Goal: Feedback & Contribution: Submit feedback/report problem

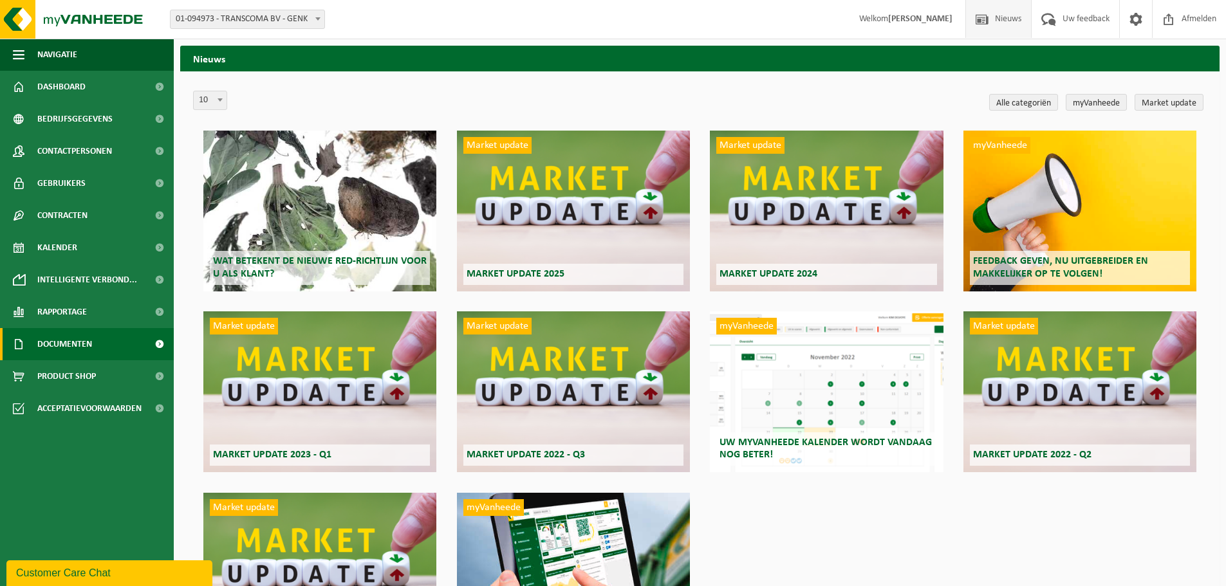
click at [92, 345] on span "Documenten" at bounding box center [64, 344] width 55 height 32
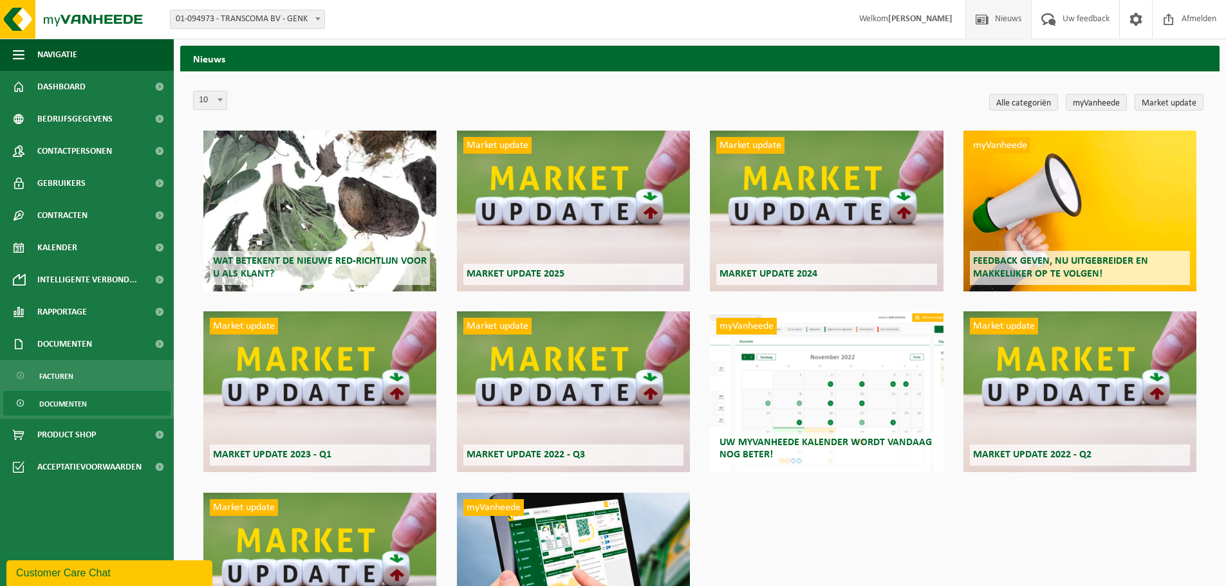
click at [82, 400] on span "Documenten" at bounding box center [63, 404] width 48 height 24
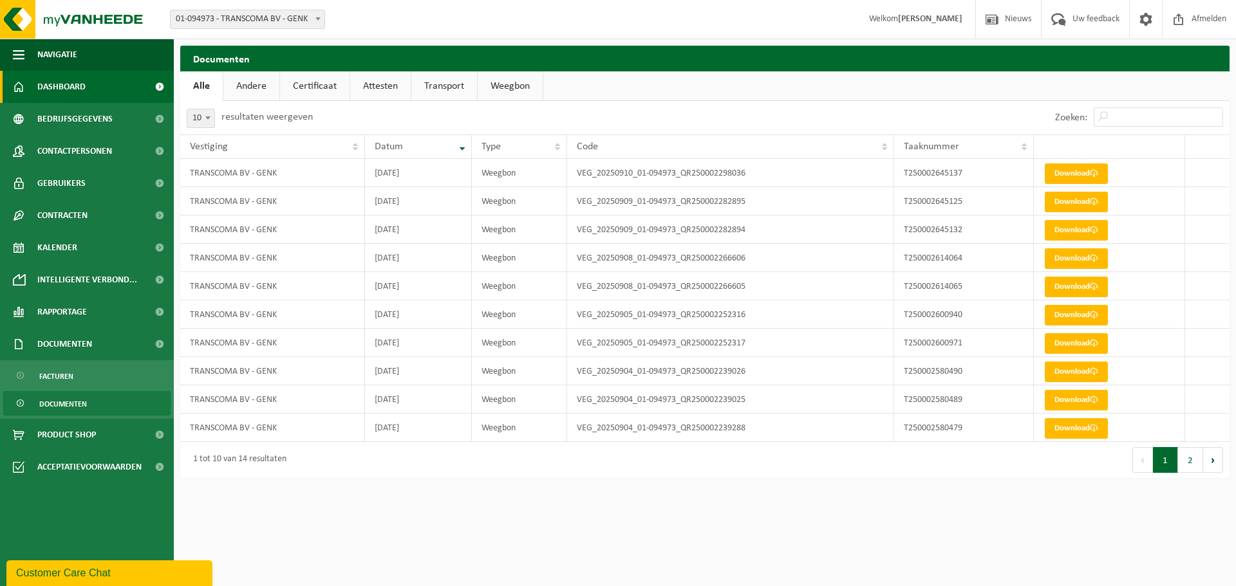
click at [109, 86] on link "Dashboard" at bounding box center [87, 87] width 174 height 32
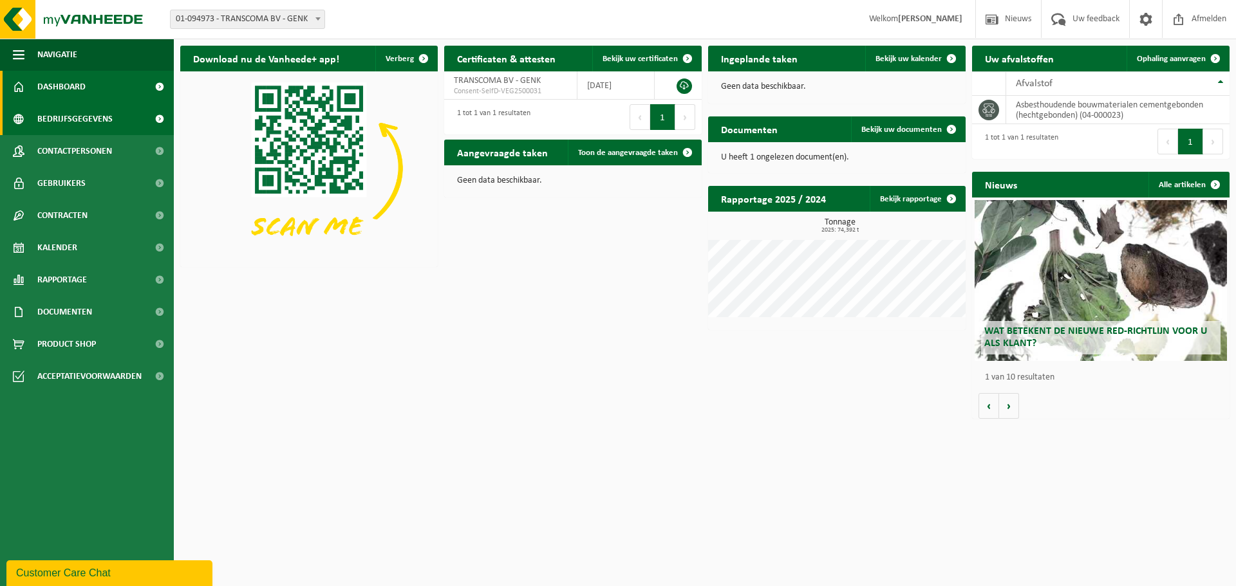
click at [97, 124] on span "Bedrijfsgegevens" at bounding box center [74, 119] width 75 height 32
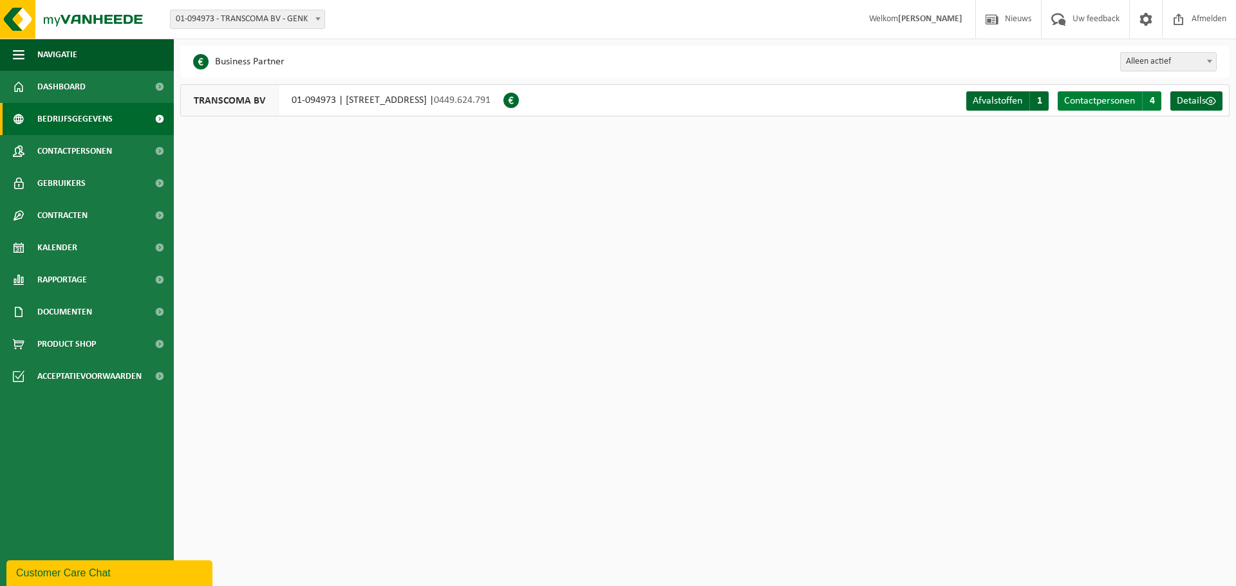
click at [1090, 103] on span "Contactpersonen" at bounding box center [1099, 101] width 71 height 10
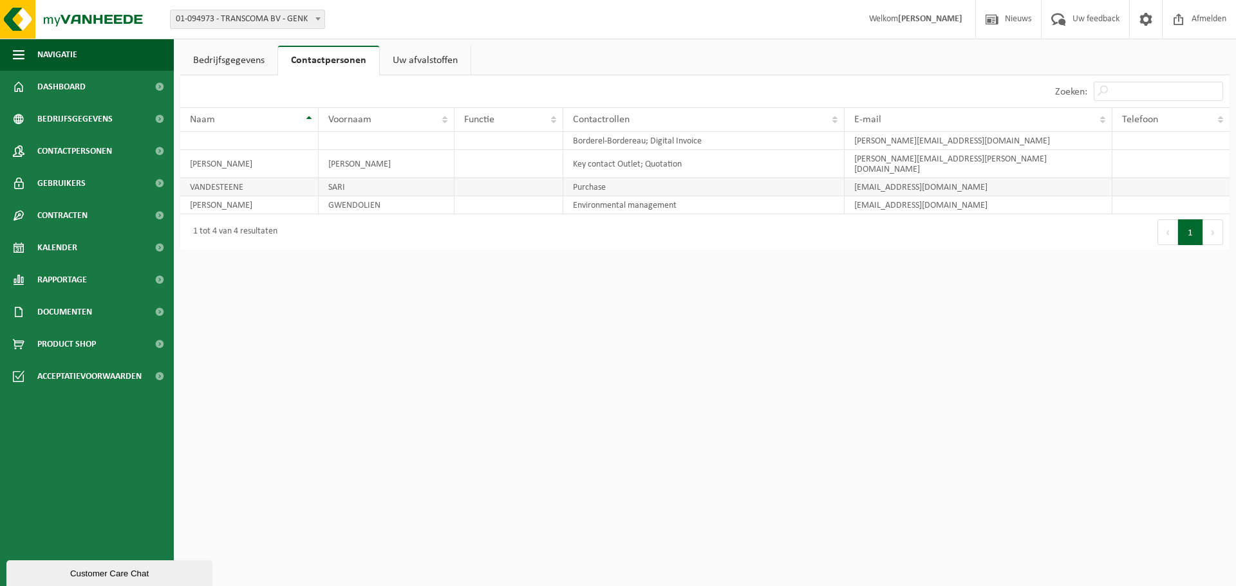
click at [539, 178] on td at bounding box center [508, 187] width 108 height 18
click at [283, 178] on td "VANDESTEENE" at bounding box center [249, 187] width 138 height 18
click at [1022, 179] on td "[EMAIL_ADDRESS][DOMAIN_NAME]" at bounding box center [979, 187] width 268 height 18
click at [158, 122] on span at bounding box center [159, 119] width 29 height 32
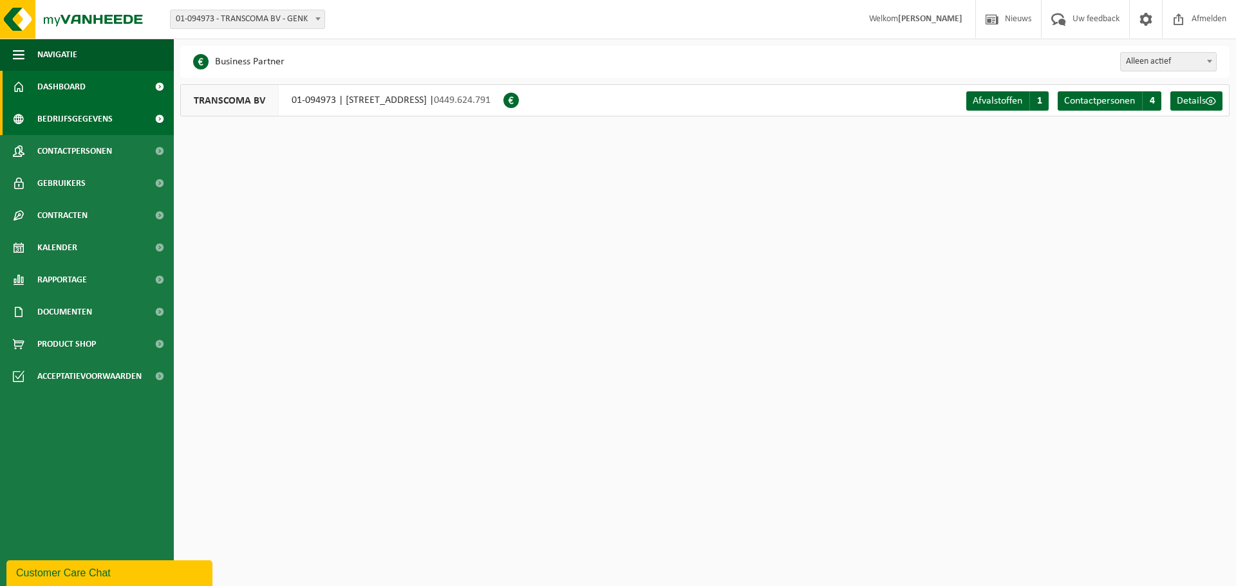
click at [100, 93] on link "Dashboard" at bounding box center [87, 87] width 174 height 32
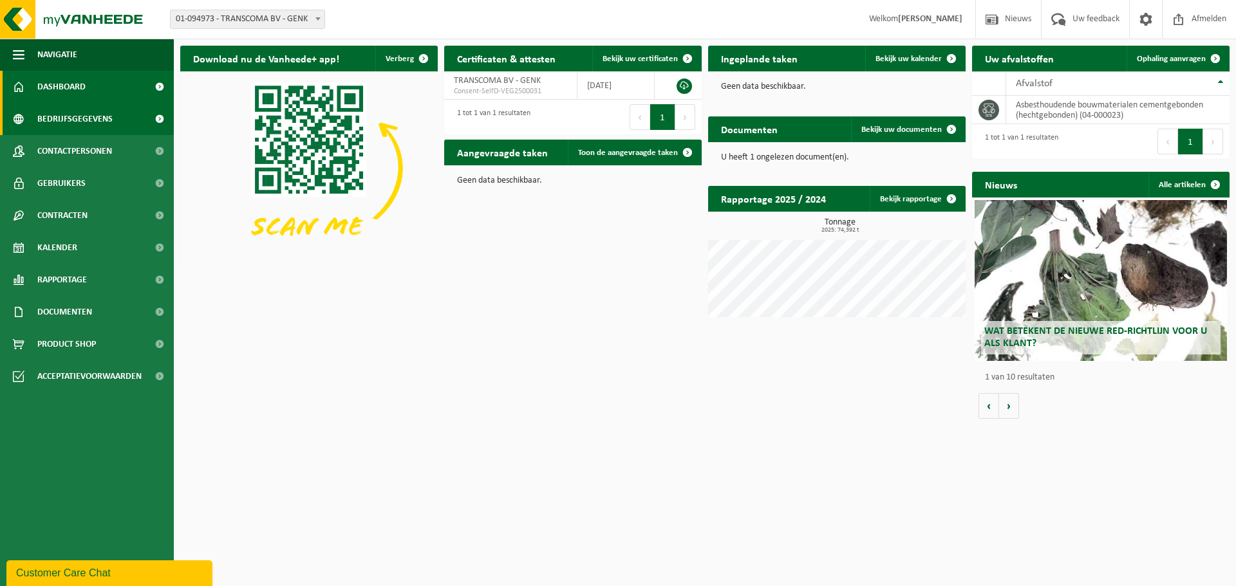
click at [98, 126] on span "Bedrijfsgegevens" at bounding box center [74, 119] width 75 height 32
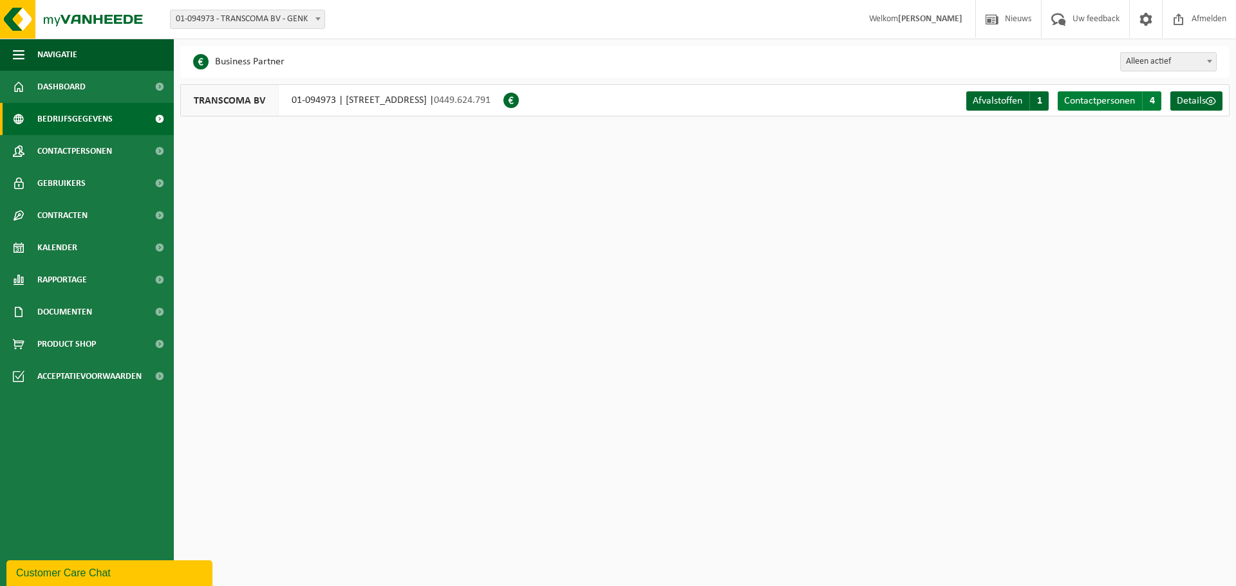
click at [1130, 96] on span "Contactpersonen" at bounding box center [1099, 101] width 71 height 10
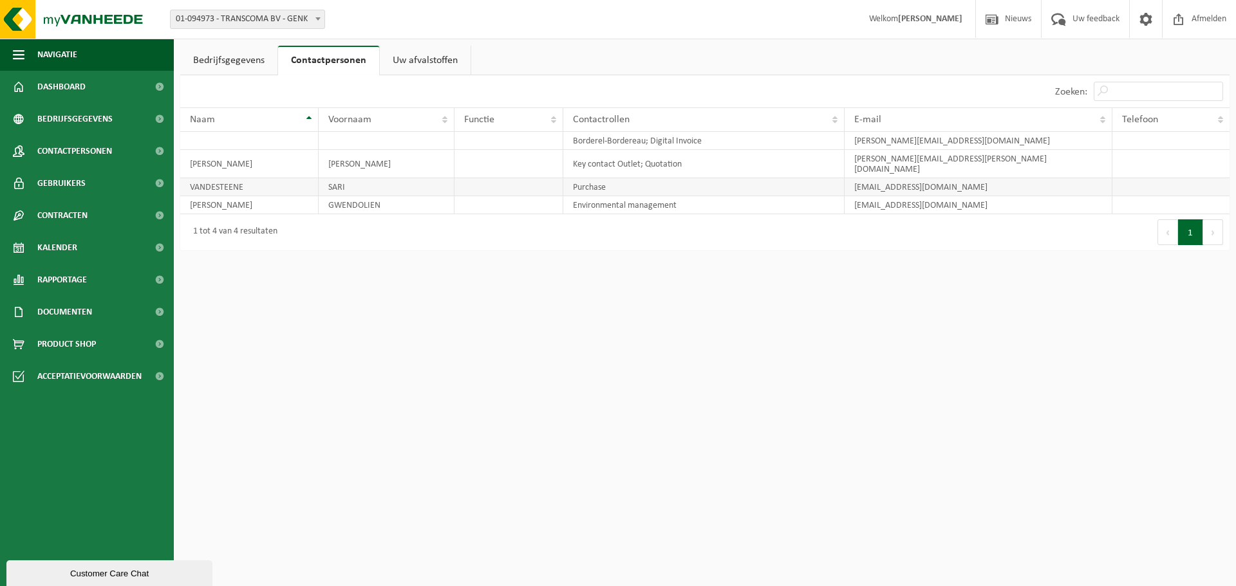
click at [221, 178] on td "VANDESTEENE" at bounding box center [249, 187] width 138 height 18
click at [892, 178] on td "[EMAIL_ADDRESS][DOMAIN_NAME]" at bounding box center [979, 187] width 268 height 18
click at [1177, 180] on td at bounding box center [1170, 187] width 117 height 18
click at [405, 57] on link "Uw afvalstoffen" at bounding box center [425, 61] width 91 height 30
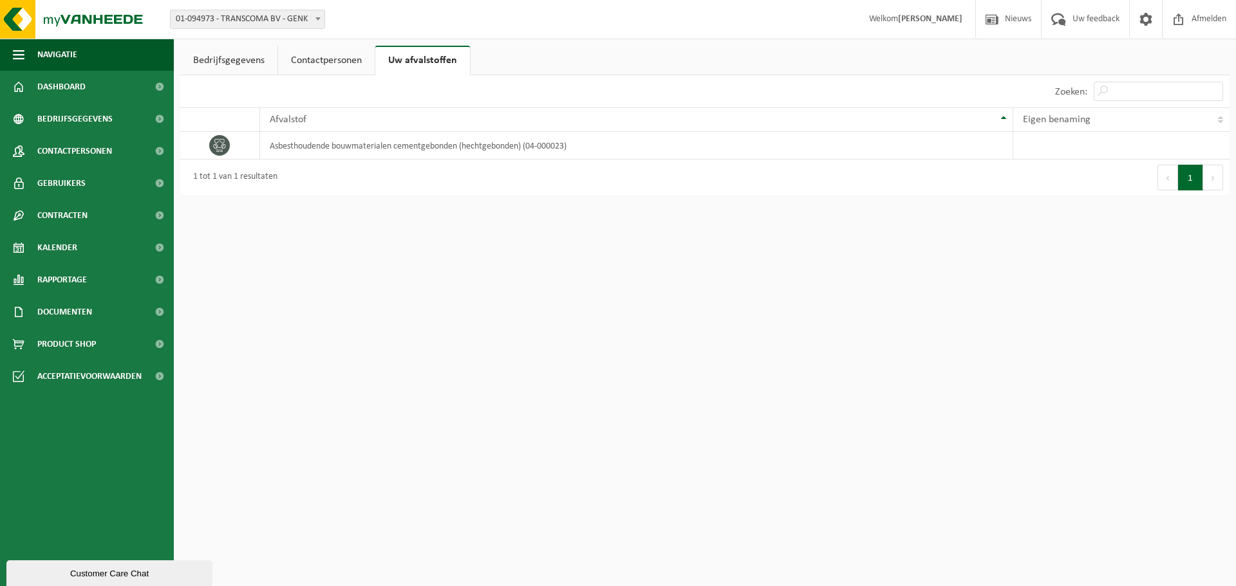
click at [232, 58] on link "Bedrijfsgegevens" at bounding box center [228, 61] width 97 height 30
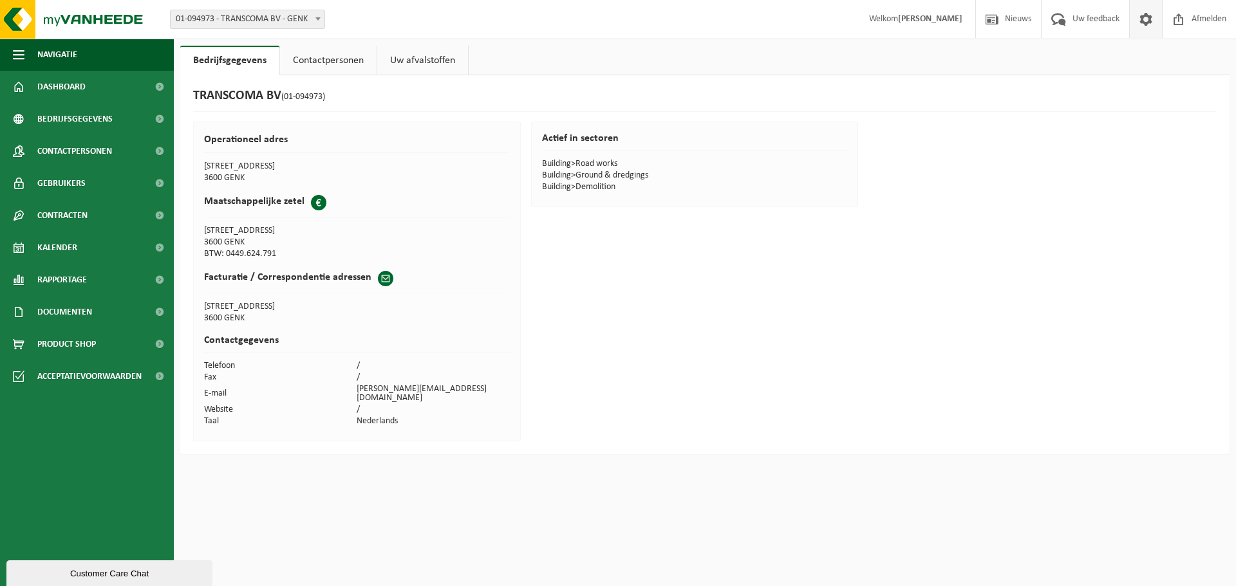
click at [1148, 12] on span at bounding box center [1145, 19] width 19 height 38
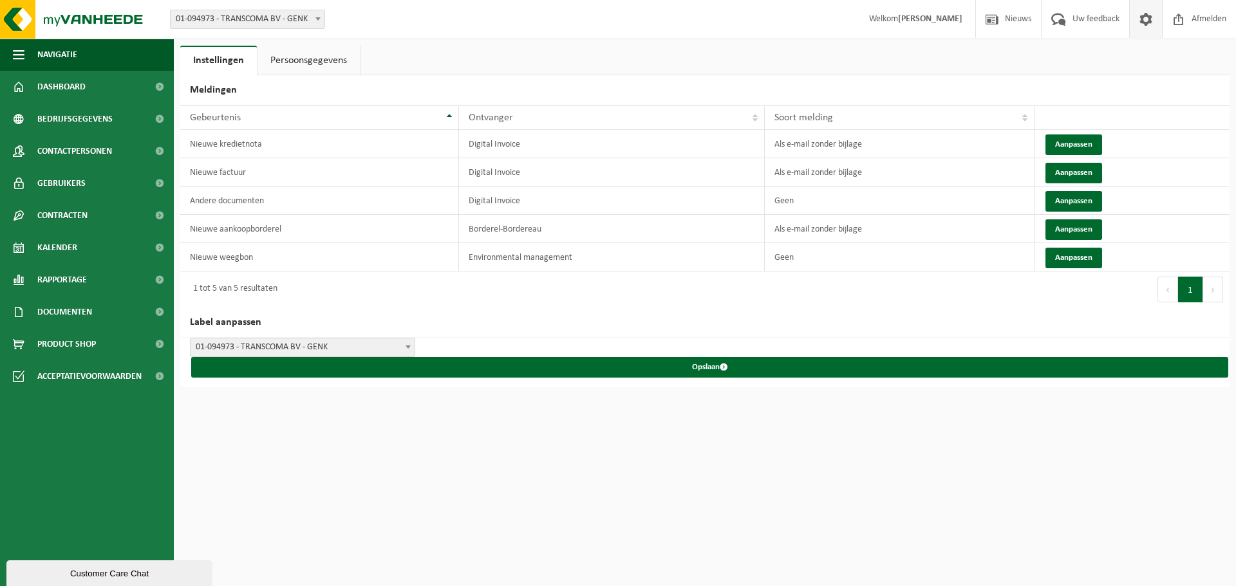
click at [302, 71] on link "Persoonsgegevens" at bounding box center [308, 61] width 102 height 30
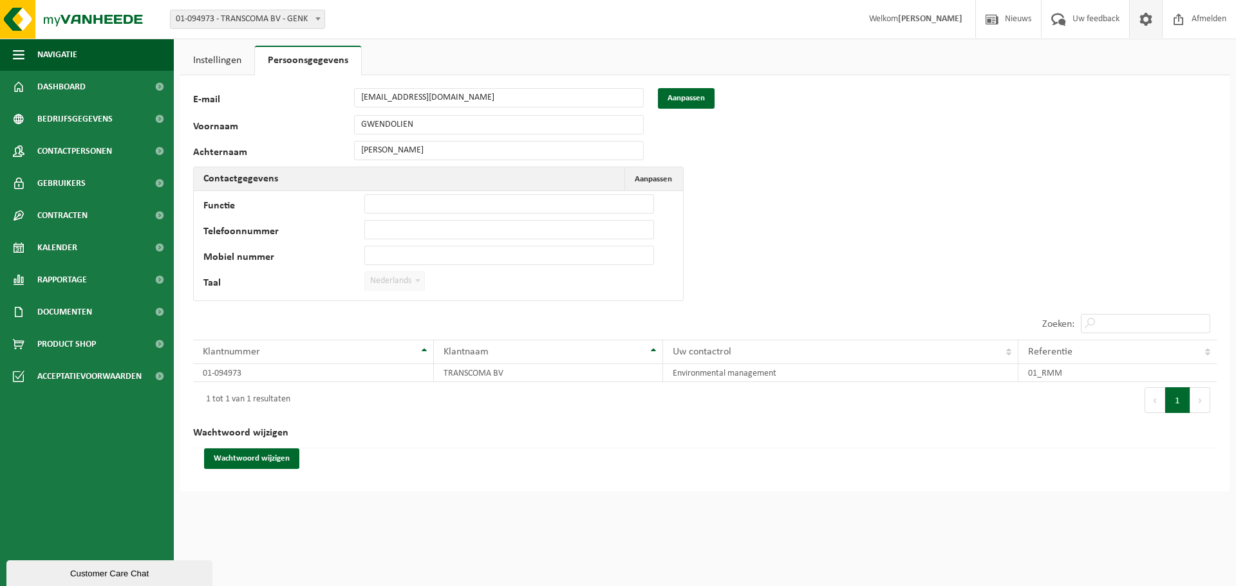
click at [209, 53] on link "Instellingen" at bounding box center [217, 61] width 74 height 30
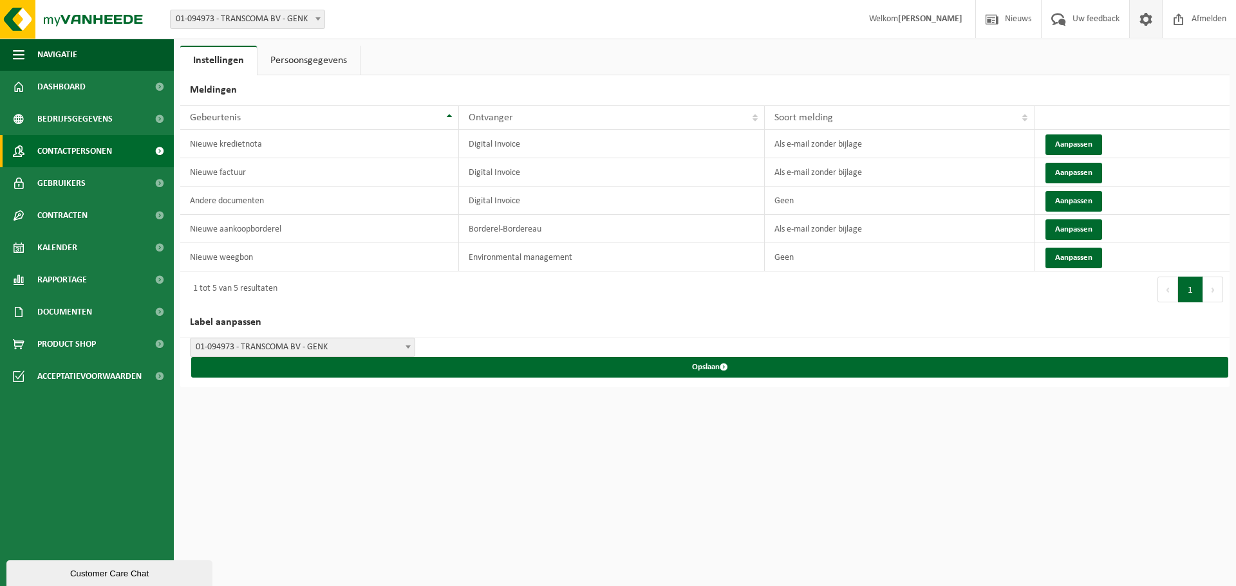
click at [93, 153] on span "Contactpersonen" at bounding box center [74, 151] width 75 height 32
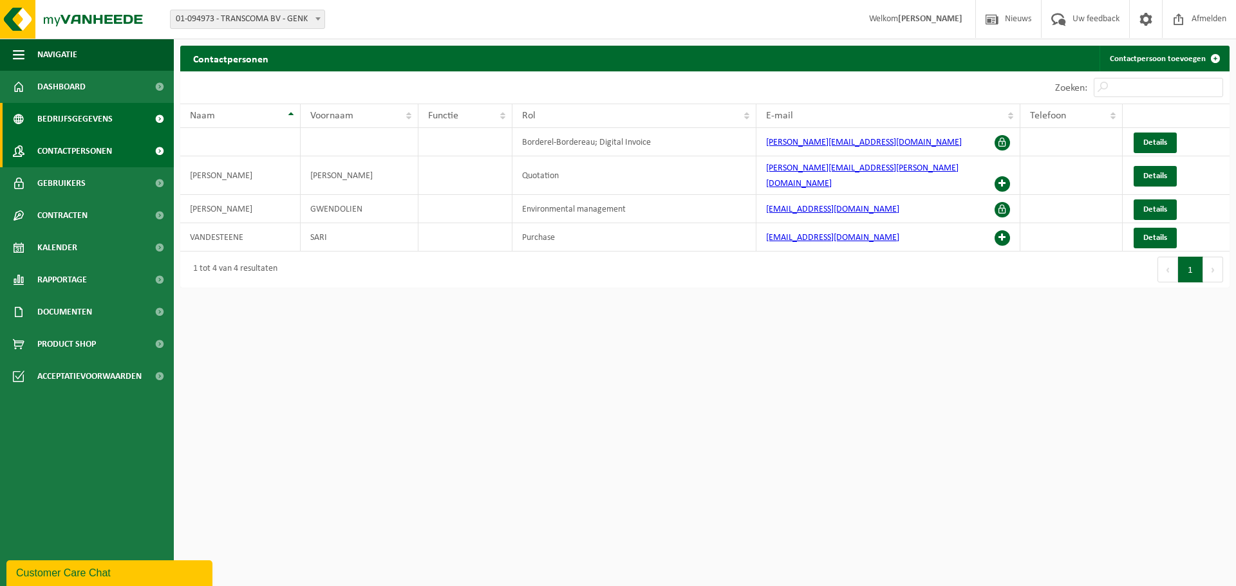
click at [88, 117] on span "Bedrijfsgegevens" at bounding box center [74, 119] width 75 height 32
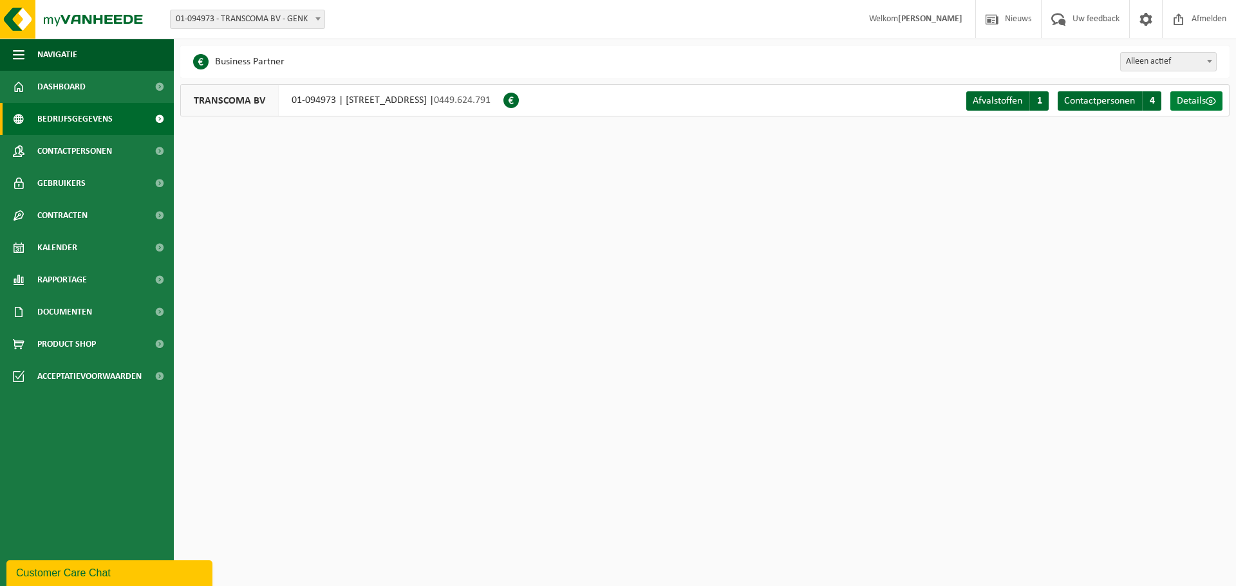
click at [1199, 97] on span "Details" at bounding box center [1191, 101] width 29 height 10
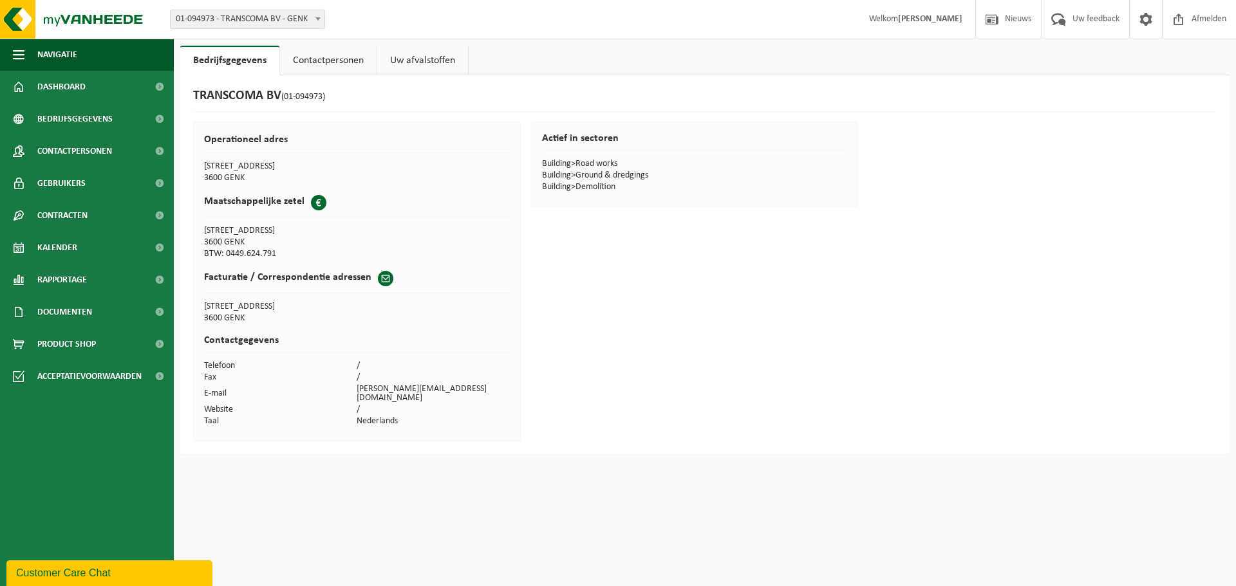
click at [353, 61] on link "Contactpersonen" at bounding box center [328, 61] width 97 height 30
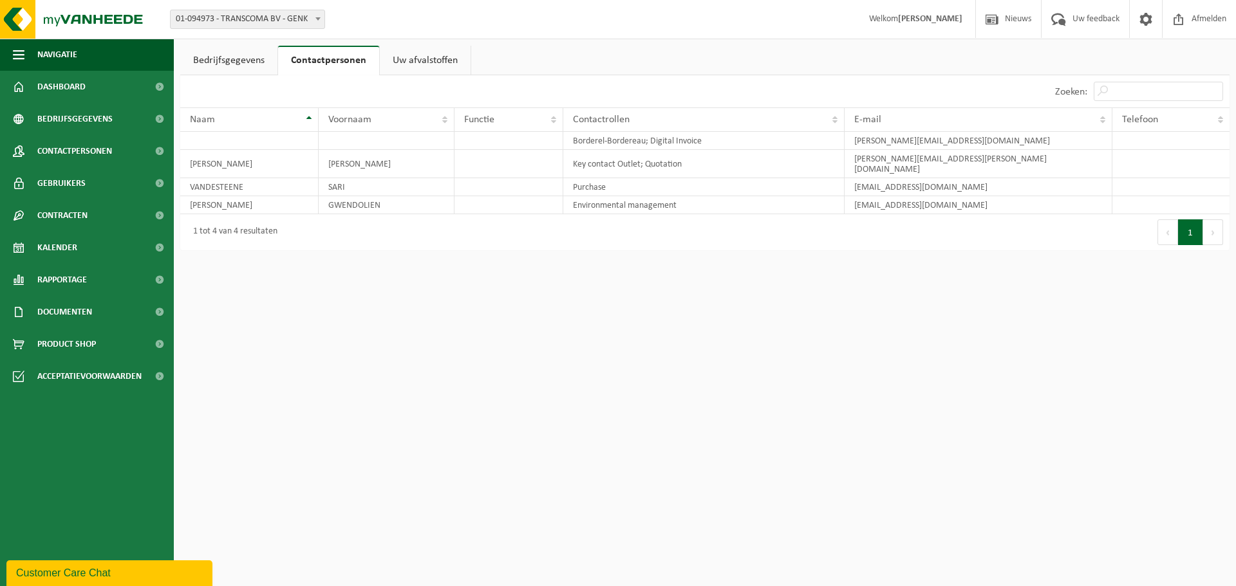
click at [429, 59] on link "Uw afvalstoffen" at bounding box center [425, 61] width 91 height 30
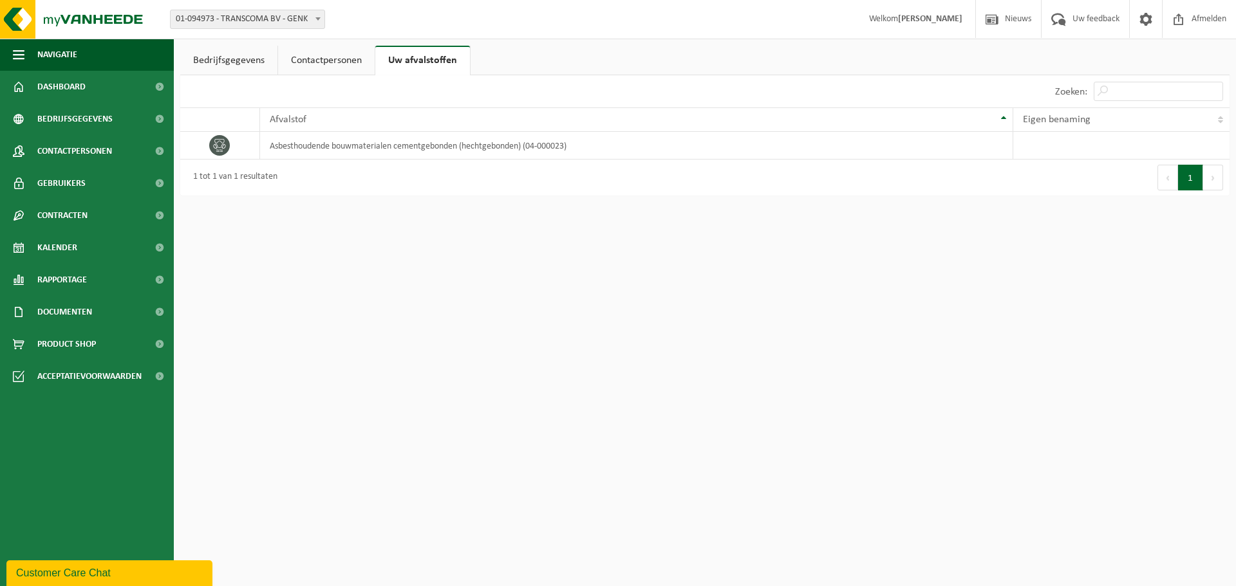
click at [255, 49] on link "Bedrijfsgegevens" at bounding box center [228, 61] width 97 height 30
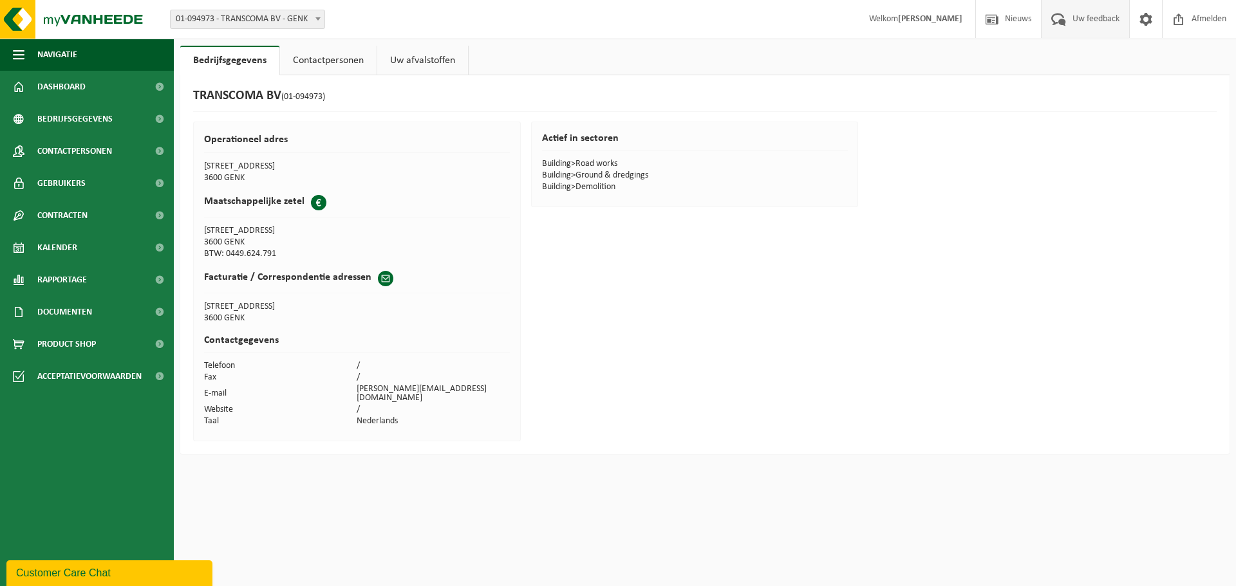
click at [1085, 15] on span "Uw feedback" at bounding box center [1095, 19] width 53 height 38
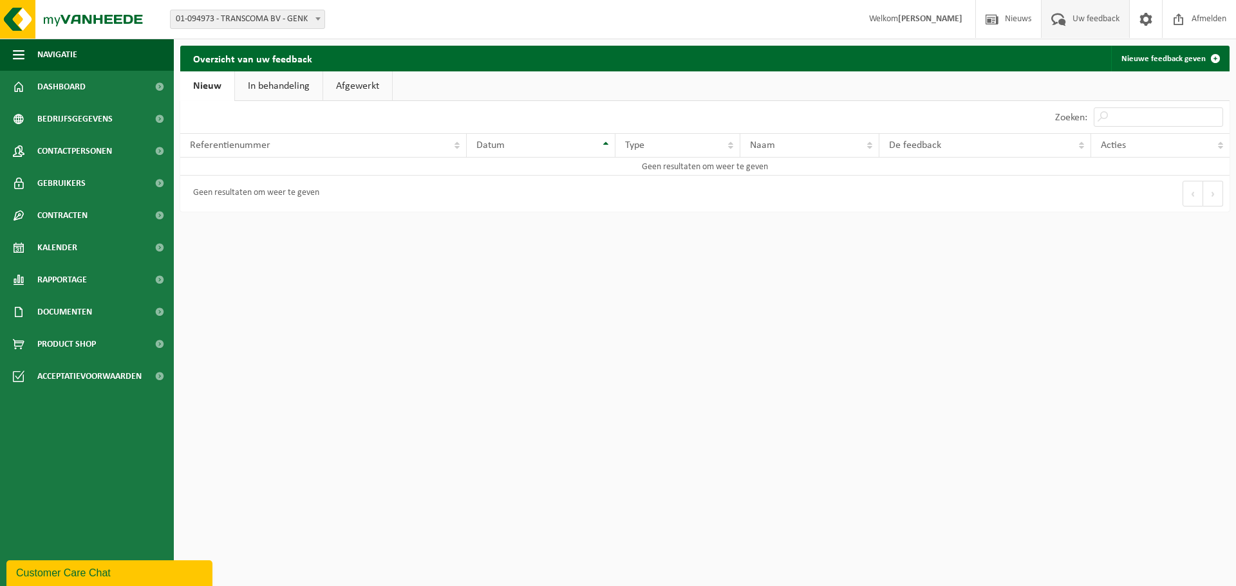
click at [365, 81] on link "Afgewerkt" at bounding box center [357, 86] width 69 height 30
click at [221, 89] on link "Nieuw" at bounding box center [206, 86] width 52 height 30
click at [1141, 62] on link "Nieuwe feedback geven" at bounding box center [1169, 59] width 117 height 26
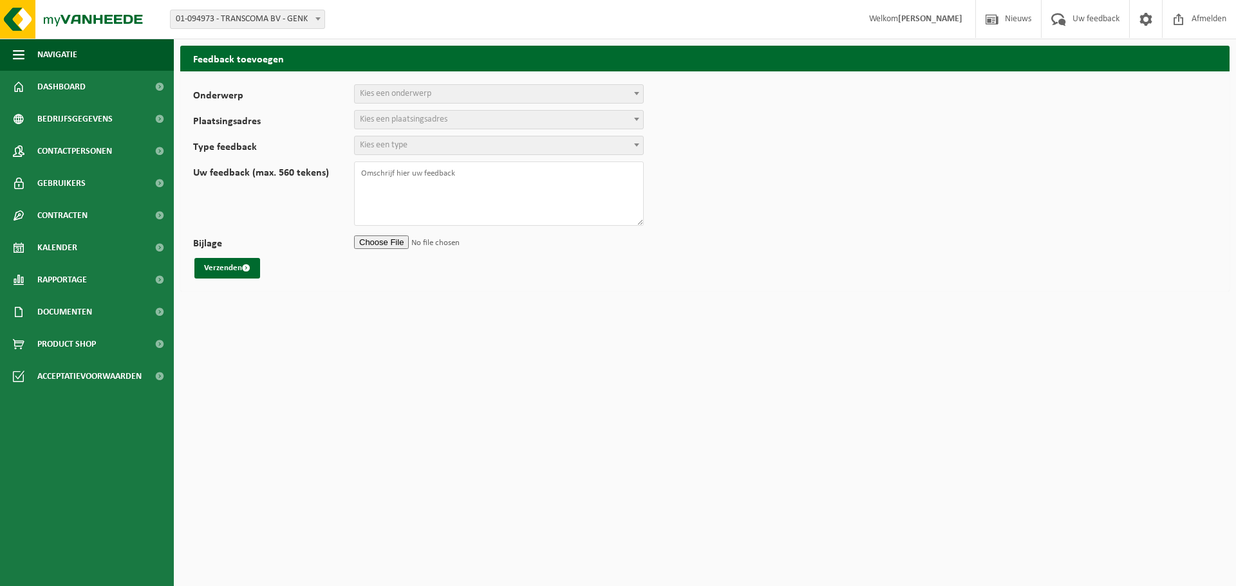
select select
click at [514, 84] on span "Kies een onderwerp" at bounding box center [499, 93] width 290 height 19
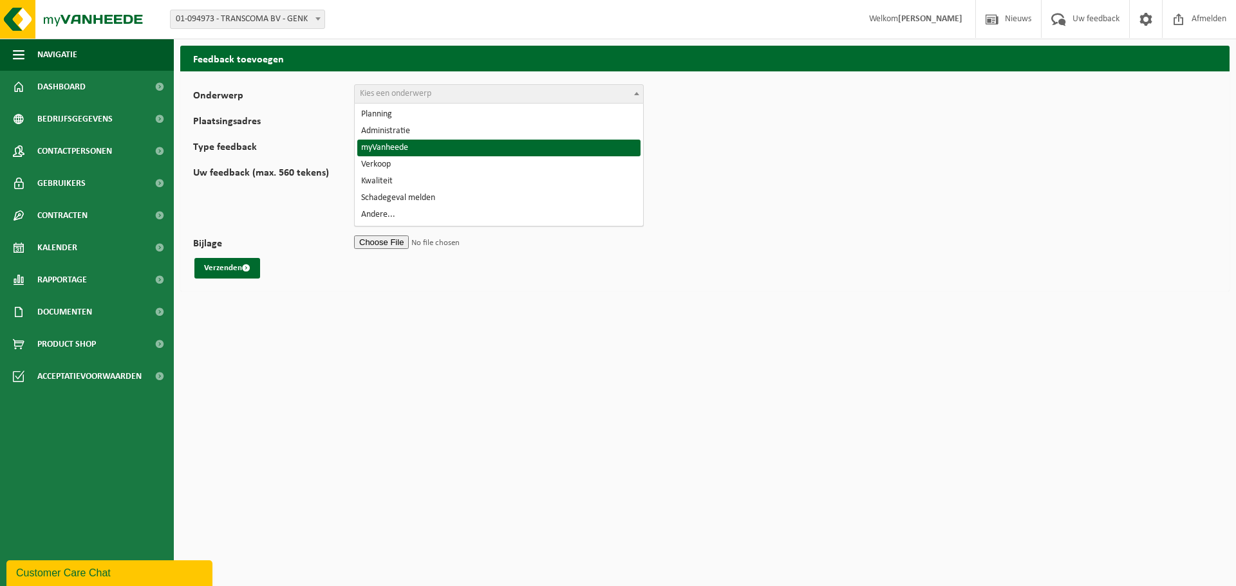
select select "11"
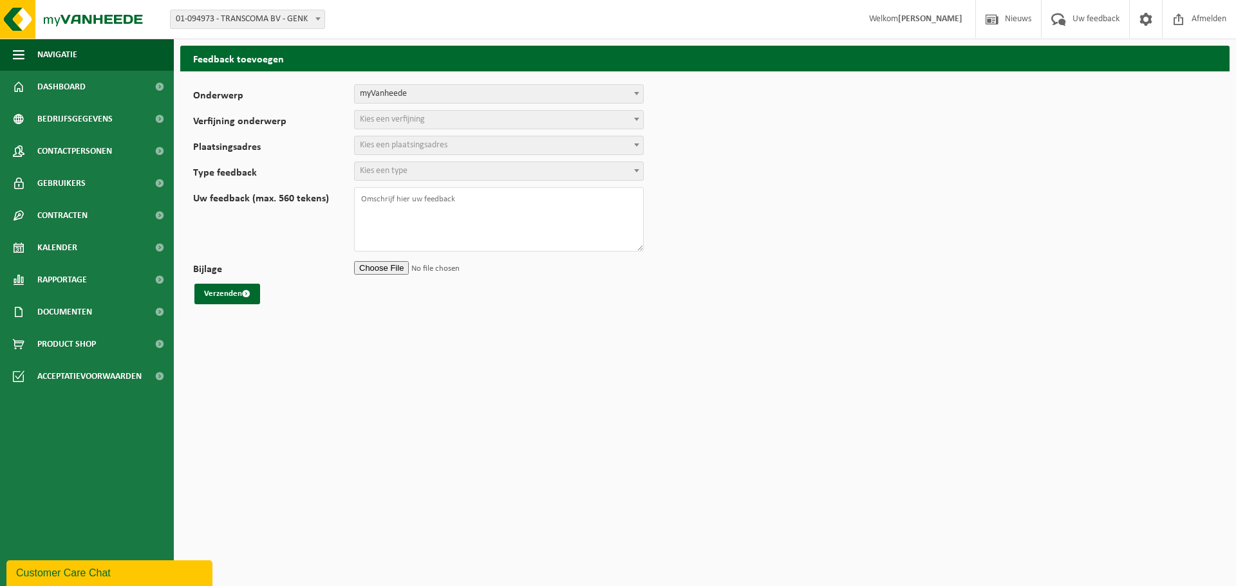
click at [492, 118] on span "Kies een verfijning" at bounding box center [499, 120] width 288 height 18
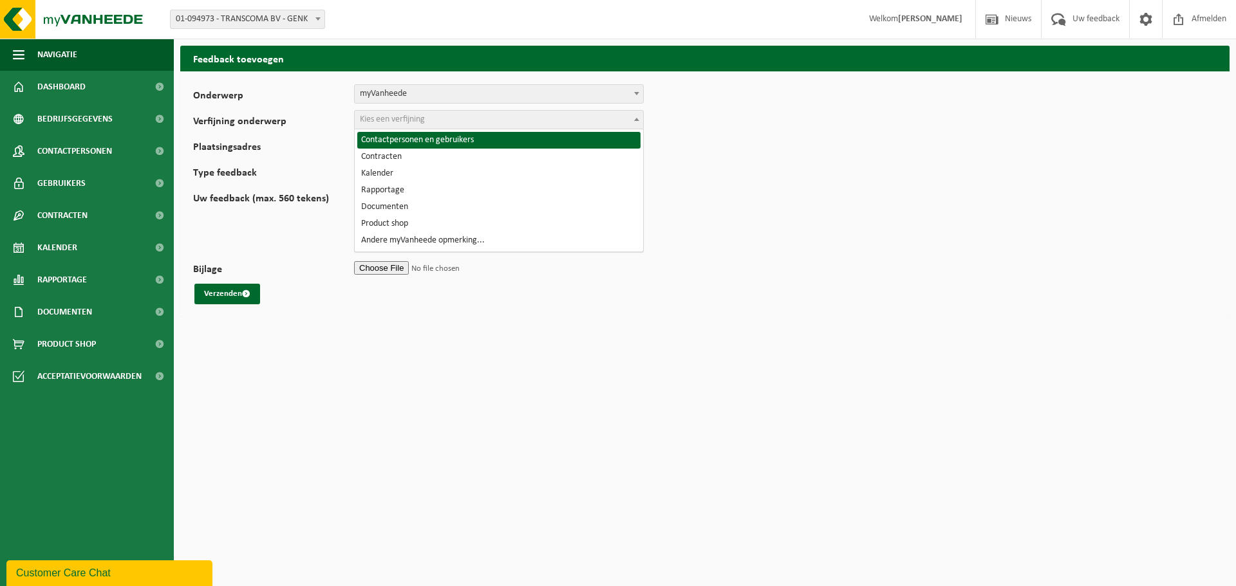
select select "12"
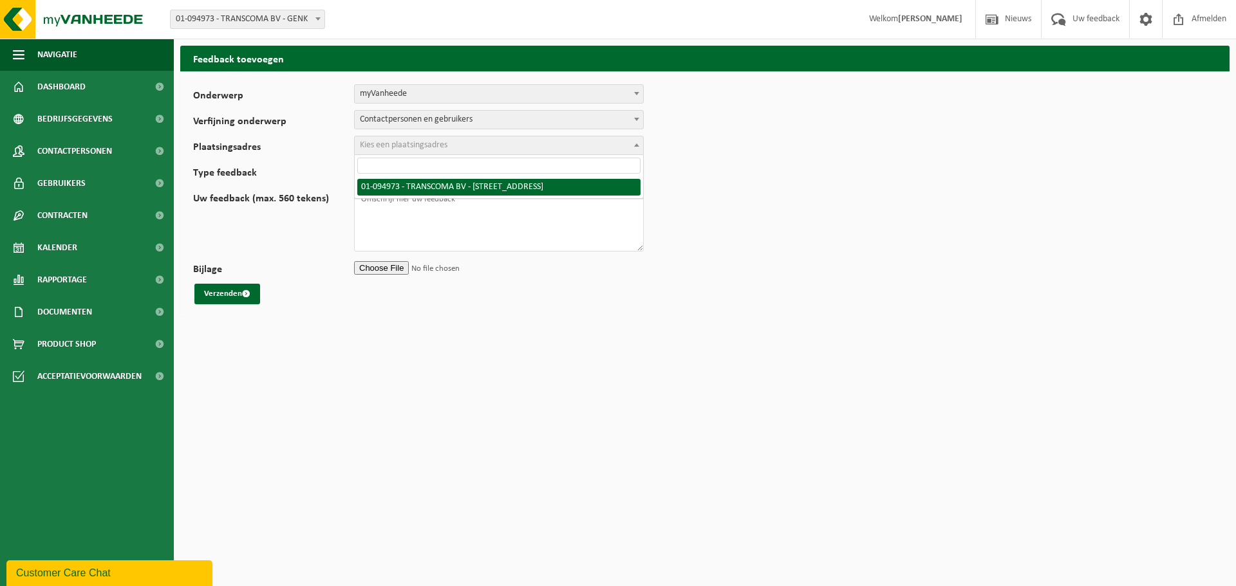
click at [493, 144] on span "Kies een plaatsingsadres" at bounding box center [499, 145] width 288 height 18
select select "11281"
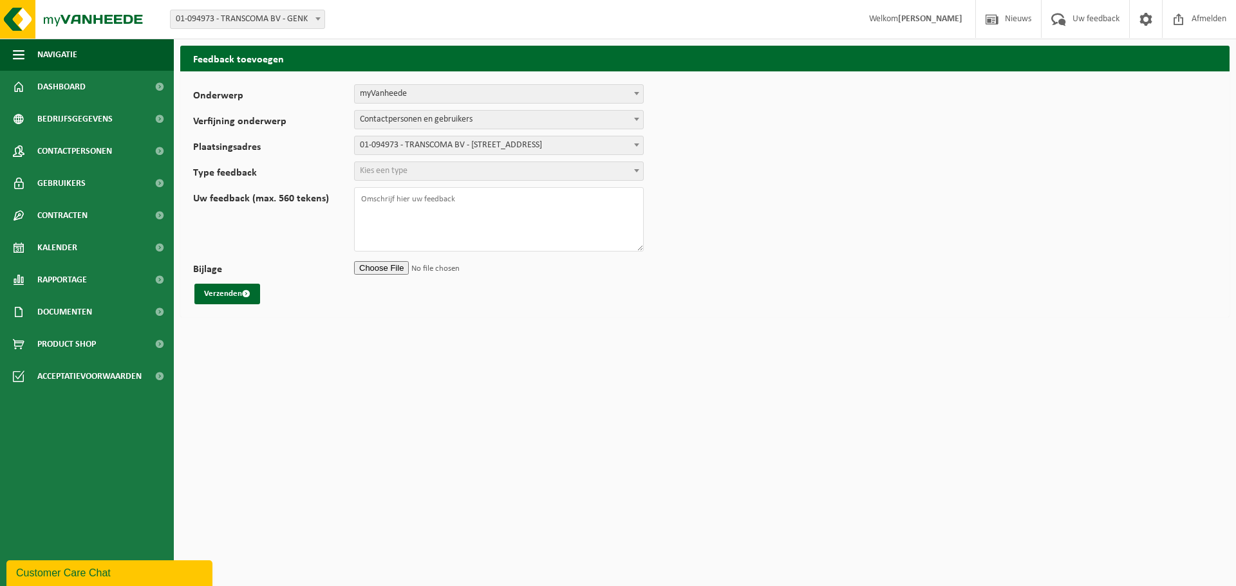
click at [492, 174] on span "Kies een type" at bounding box center [499, 171] width 288 height 18
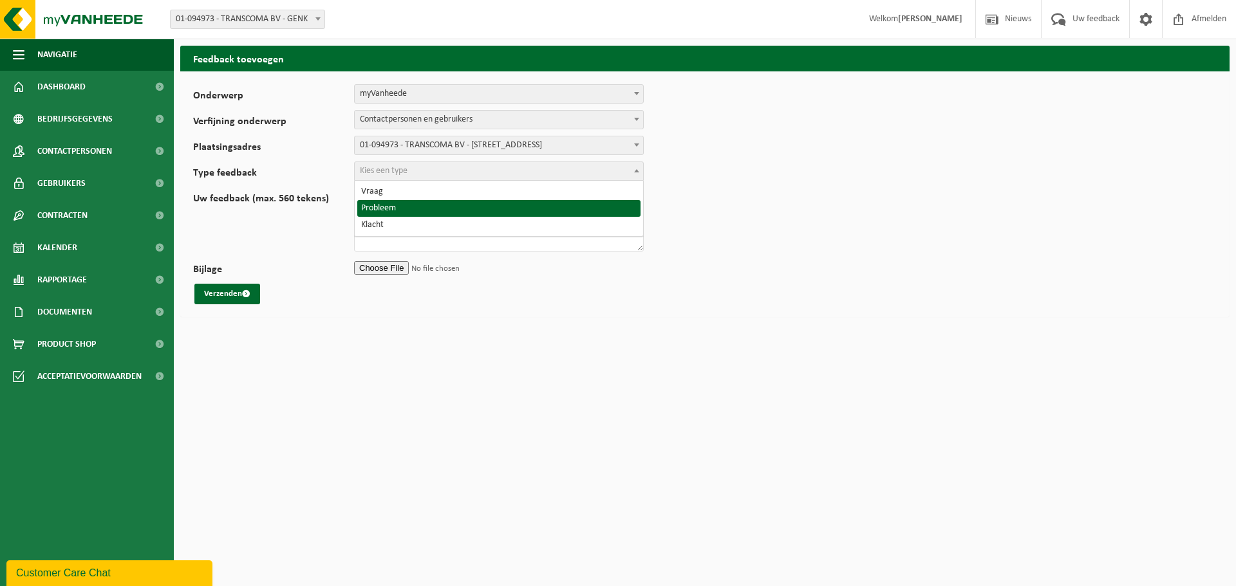
select select "ISS"
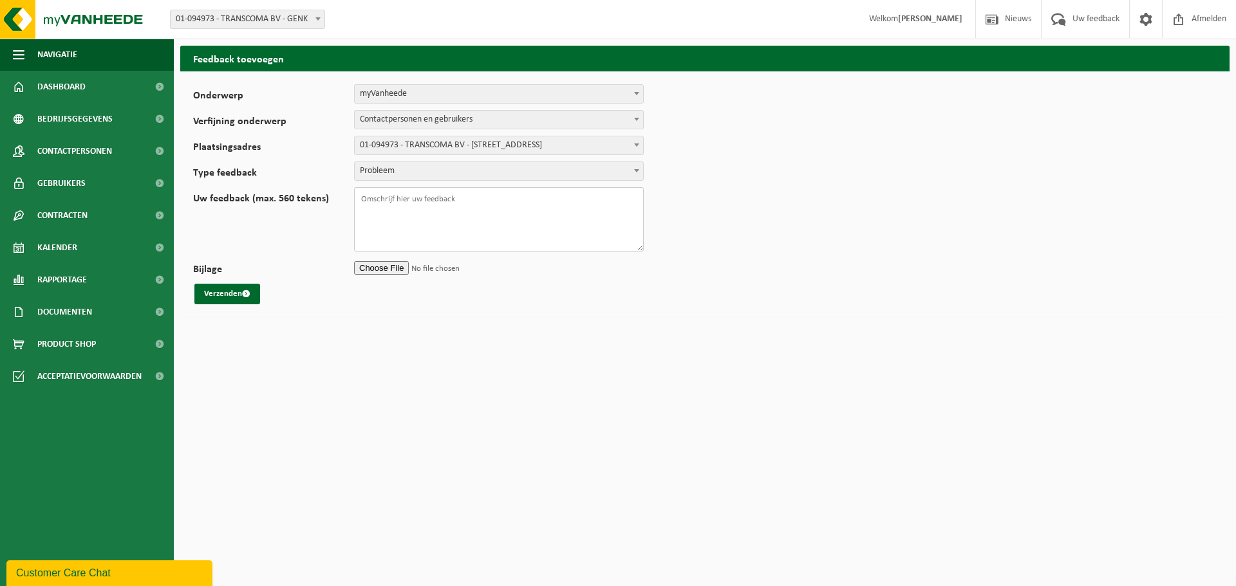
click at [481, 203] on textarea "Uw feedback (max. 560 tekens)" at bounding box center [499, 219] width 290 height 64
type textarea "M"
type textarea "Beste Momenteel staat het e-mailadres van Caroline bij onze bedrijfsgegevens, m…"
click at [214, 295] on button "Verzenden" at bounding box center [227, 294] width 66 height 21
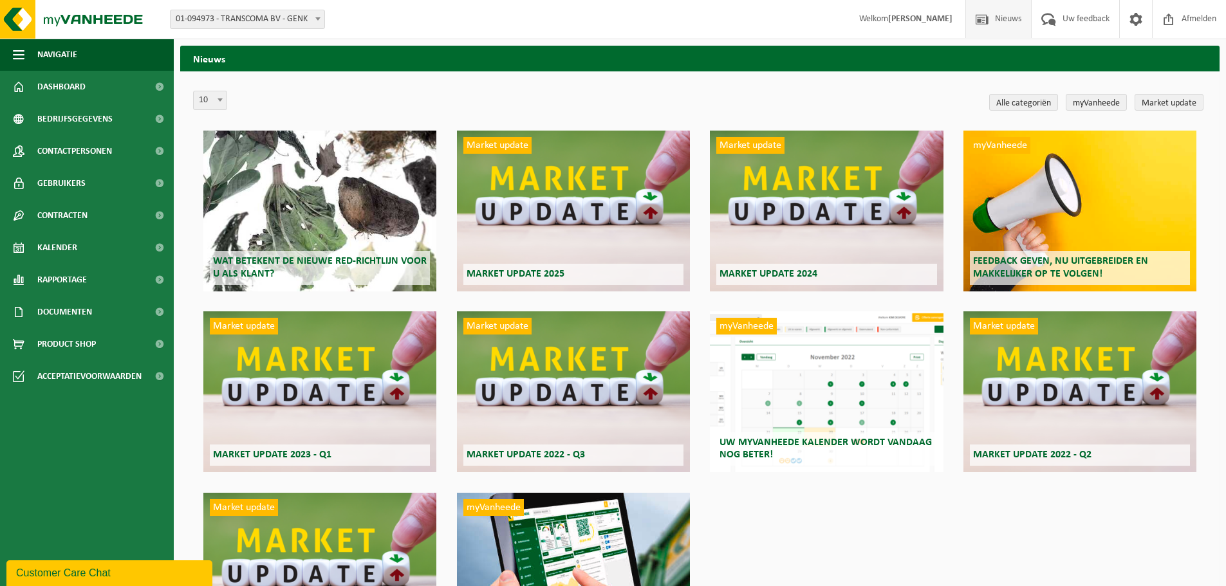
click at [1072, 44] on div "Nieuws 10 20 50 100 10 Alle categoriën myVanheede Market update Wat betekent de…" at bounding box center [613, 359] width 1226 height 719
click at [1083, 7] on span "Uw feedback" at bounding box center [1086, 19] width 53 height 38
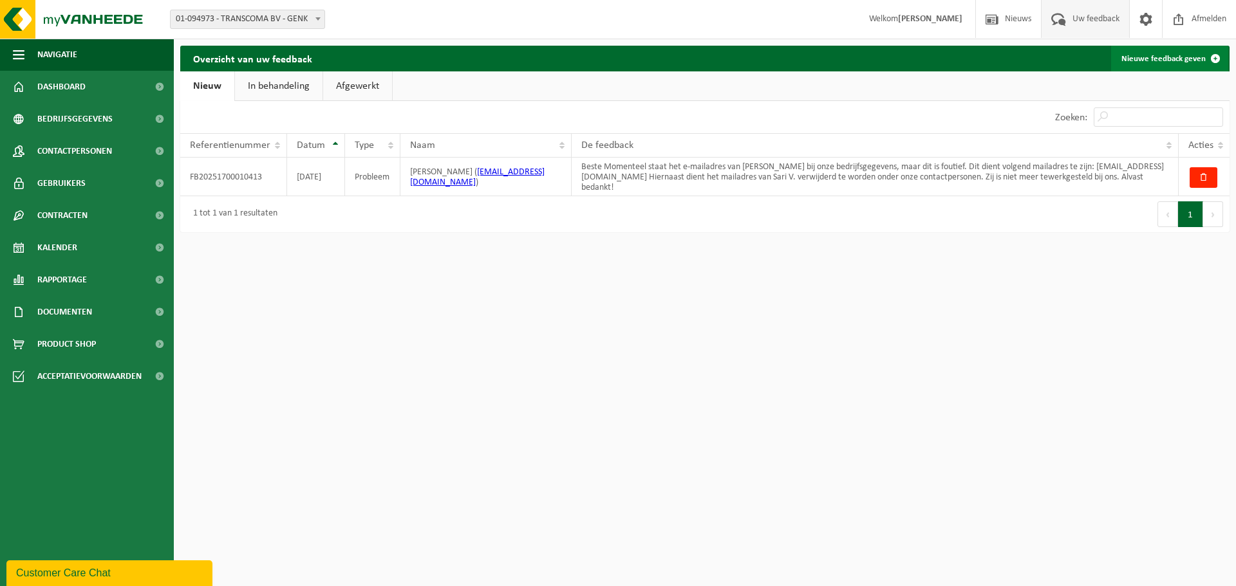
click at [1211, 59] on span at bounding box center [1215, 59] width 26 height 26
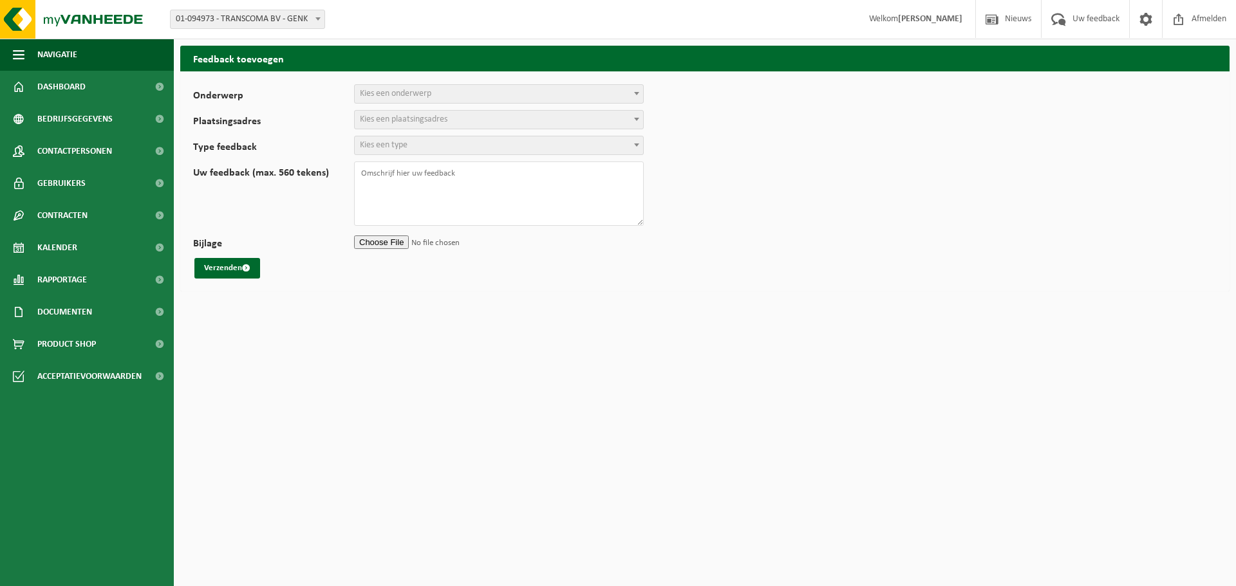
select select
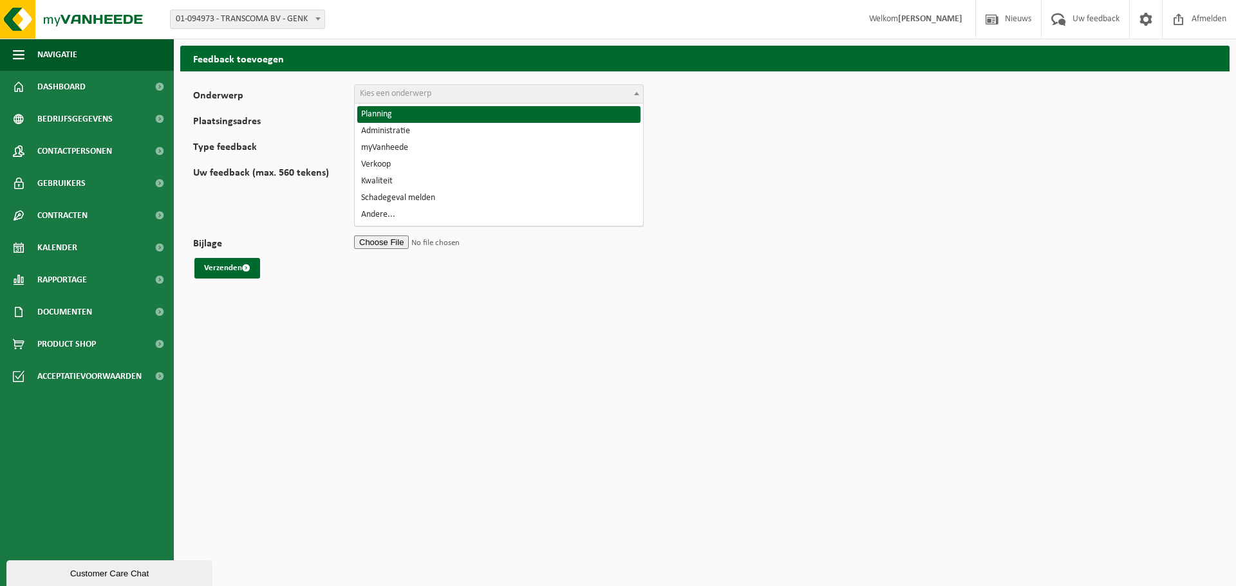
click at [555, 95] on span "Kies een onderwerp" at bounding box center [499, 94] width 288 height 18
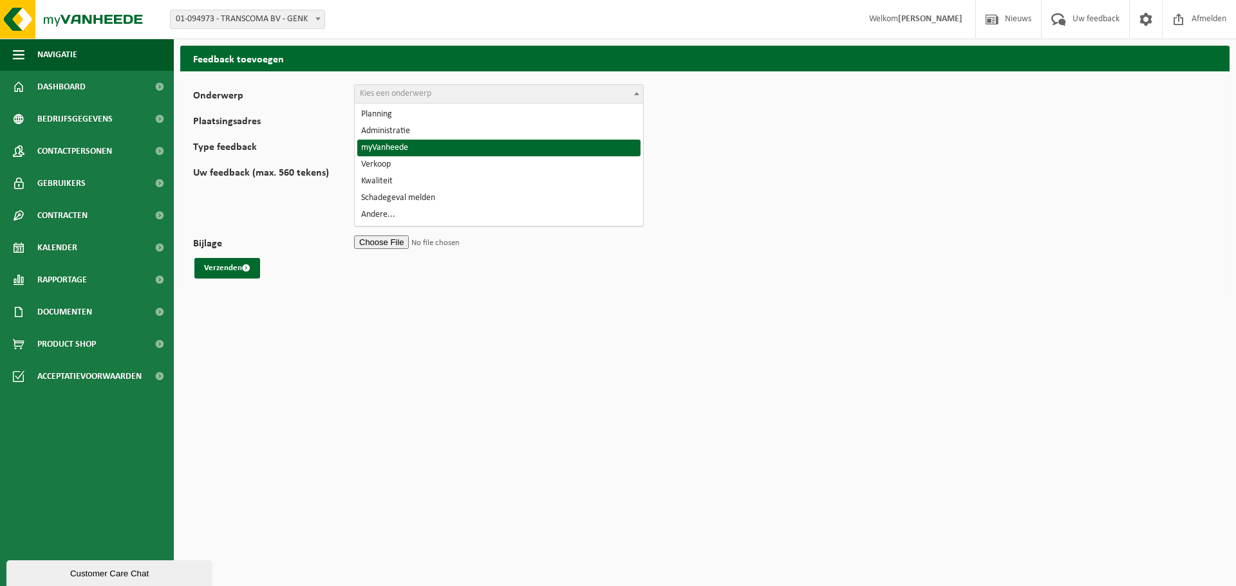
select select "11"
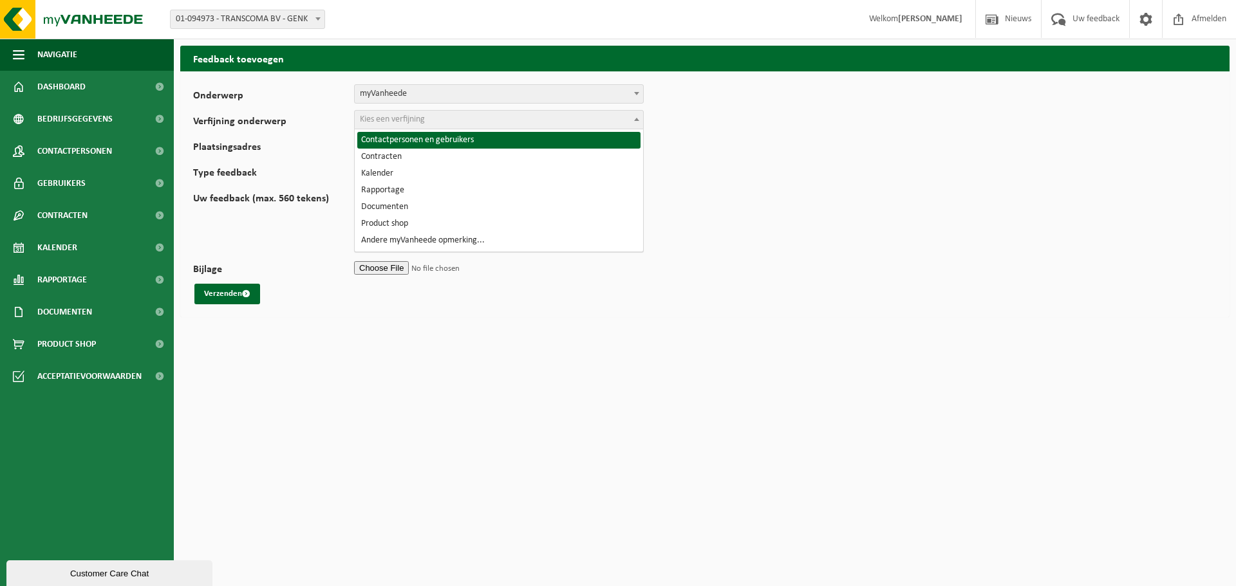
click at [534, 121] on span "Kies een verfijning" at bounding box center [499, 120] width 288 height 18
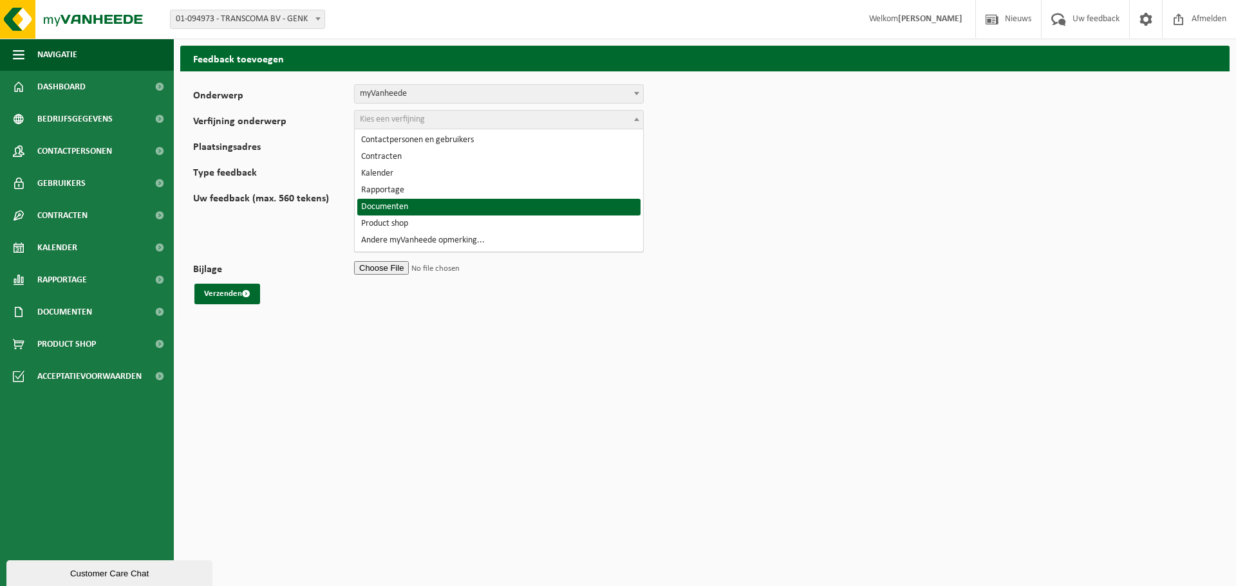
select select "16"
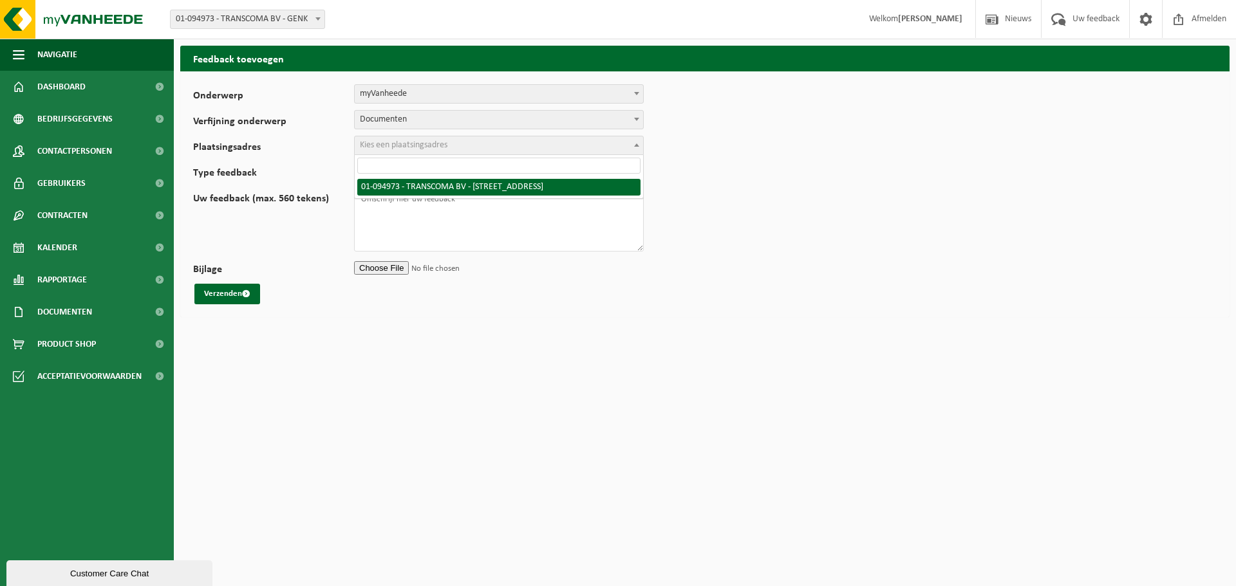
click at [509, 144] on span "Kies een plaatsingsadres" at bounding box center [499, 145] width 288 height 18
select select "11281"
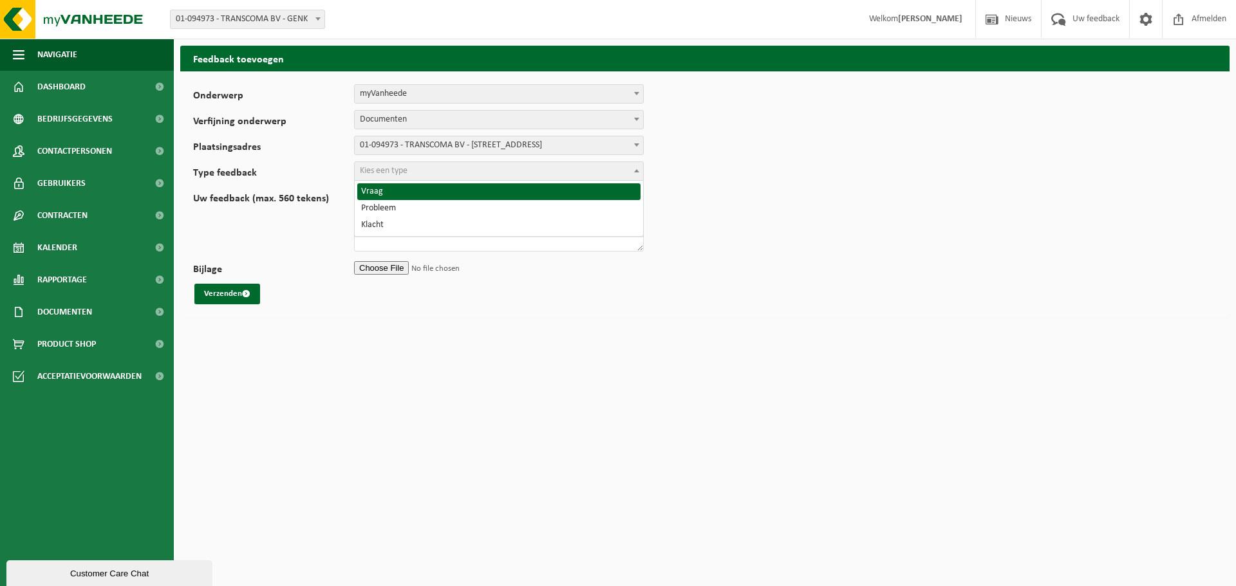
click at [496, 171] on span "Kies een type" at bounding box center [499, 171] width 288 height 18
select select "QUE"
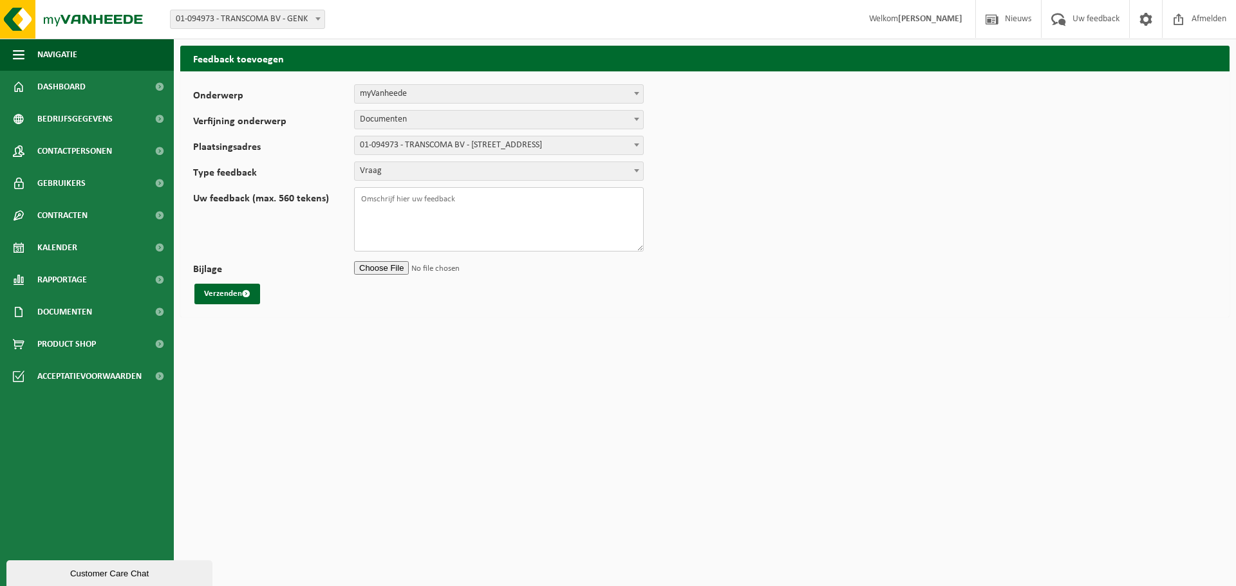
click at [494, 203] on textarea "Uw feedback (max. 560 tekens)" at bounding box center [499, 219] width 290 height 64
click at [457, 210] on textarea "Uw feedback (max. 560 tekens)" at bounding box center [499, 219] width 290 height 64
click at [519, 229] on textarea "Beste Vorige week en deze week hebben wij een weigering van onze vracht mogen o…" at bounding box center [499, 219] width 290 height 64
click at [516, 240] on textarea "Beste Vorige week en deze week hebben wij een weigering van onze vracht mogen o…" at bounding box center [499, 219] width 290 height 64
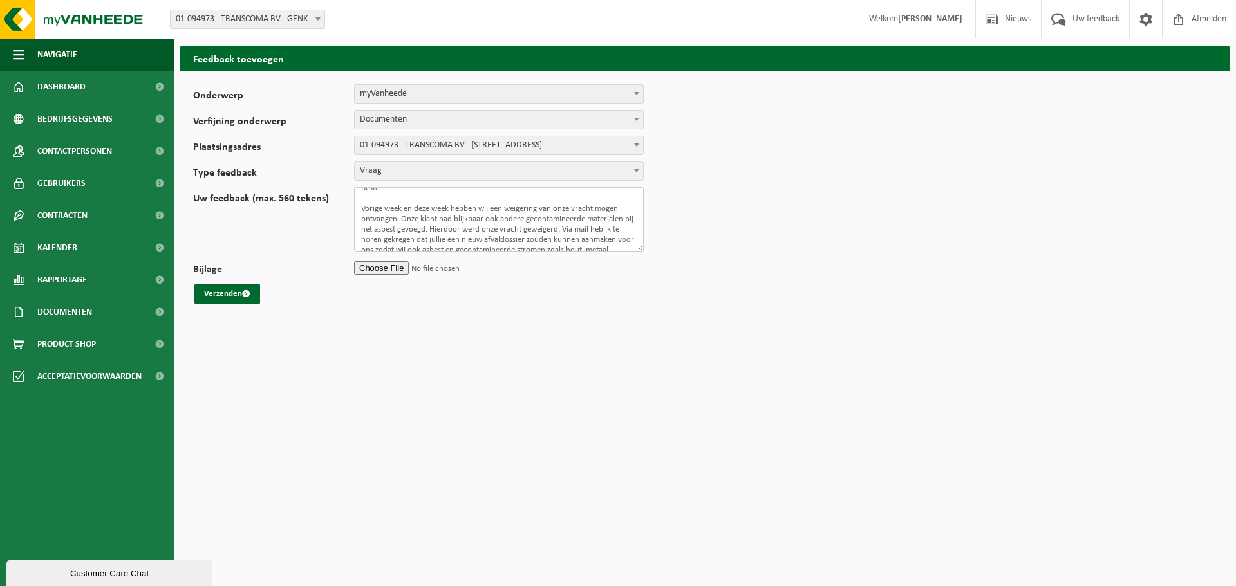
scroll to position [21, 0]
click at [477, 248] on textarea "Beste Vorige week en deze week hebben wij een weigering van onze vracht mogen o…" at bounding box center [499, 219] width 290 height 64
paste textarea "De richtprijs hiervoor bedraagt €128/ton + heffing niet-brandbaar €96,12/ton."
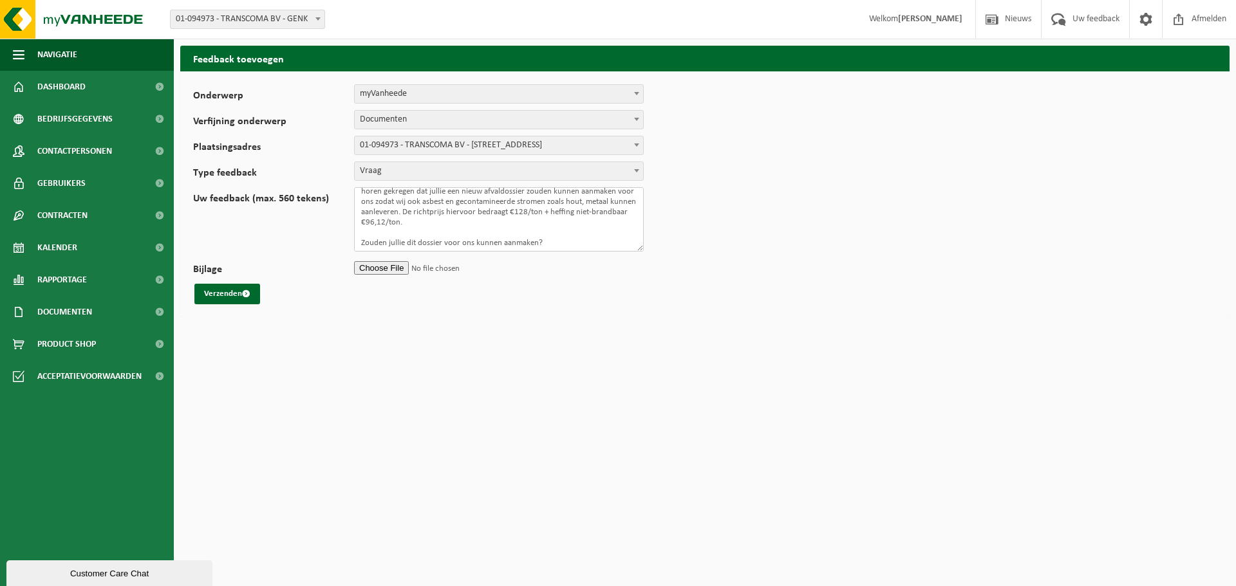
scroll to position [69, 0]
type textarea "Beste Vorige week en deze week hebben wij een weigering van onze vracht mogen o…"
click at [218, 295] on button "Verzenden" at bounding box center [227, 294] width 66 height 21
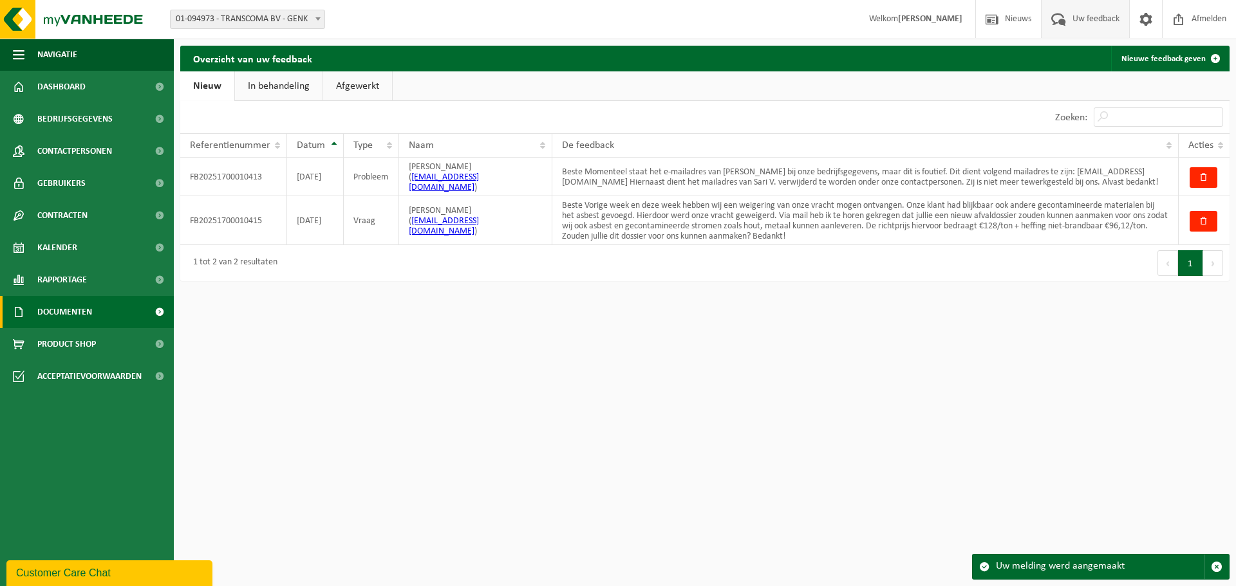
click at [86, 308] on span "Documenten" at bounding box center [64, 312] width 55 height 32
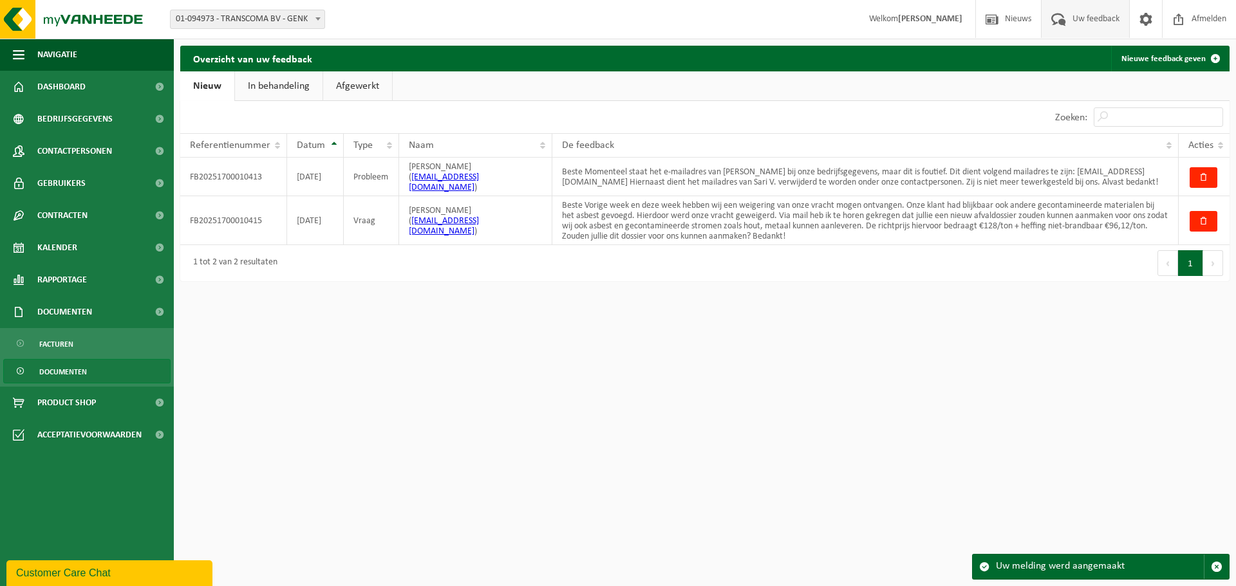
click at [93, 369] on link "Documenten" at bounding box center [86, 371] width 167 height 24
